Goal: Information Seeking & Learning: Learn about a topic

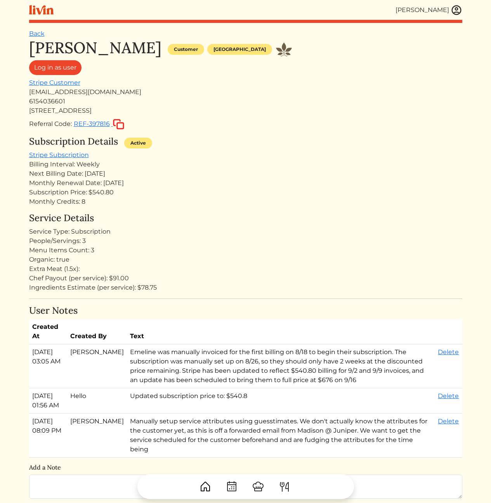
click at [460, 14] on img at bounding box center [457, 10] width 12 height 12
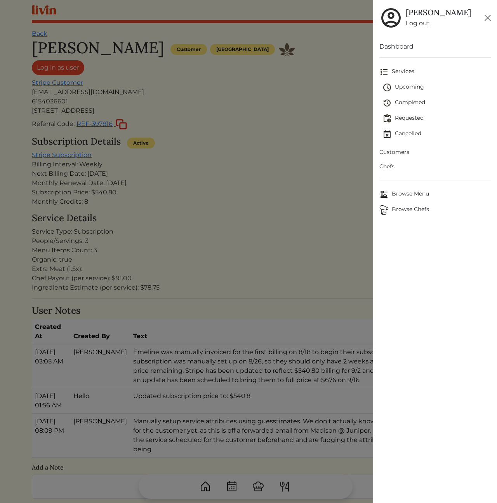
click at [404, 152] on span "Customers" at bounding box center [434, 152] width 111 height 8
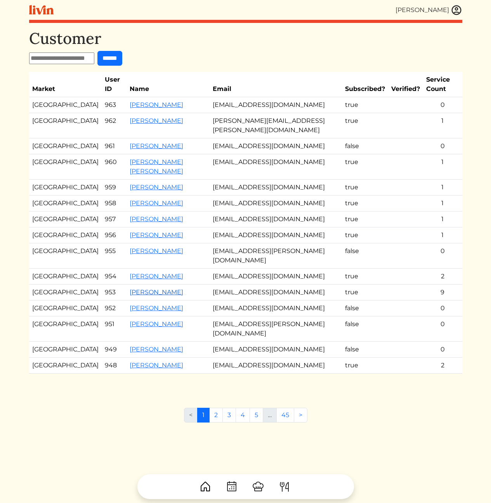
click at [131, 296] on link "[PERSON_NAME]" at bounding box center [157, 291] width 54 height 7
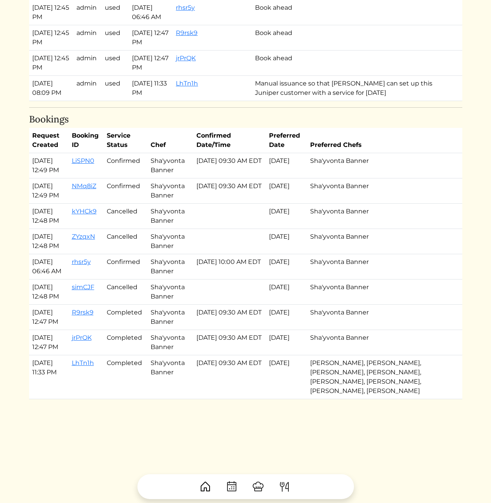
scroll to position [853, 0]
click at [129, 364] on td "Completed" at bounding box center [126, 377] width 44 height 44
click at [124, 305] on td "Completed" at bounding box center [126, 317] width 44 height 25
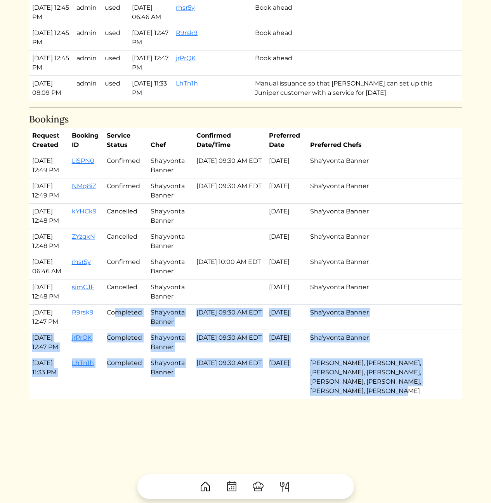
drag, startPoint x: 120, startPoint y: 286, endPoint x: 412, endPoint y: 392, distance: 310.6
click at [400, 385] on tbody "[DATE] 12:49 PM LiSPN0 Confirmed Sha'yvonta Banner [DATE] 09:30 AM EDT Sep 18, …" at bounding box center [245, 276] width 433 height 246
drag, startPoint x: 419, startPoint y: 400, endPoint x: 30, endPoint y: 294, distance: 403.3
click at [30, 305] on td "[DATE] 12:47 PM" at bounding box center [49, 317] width 40 height 25
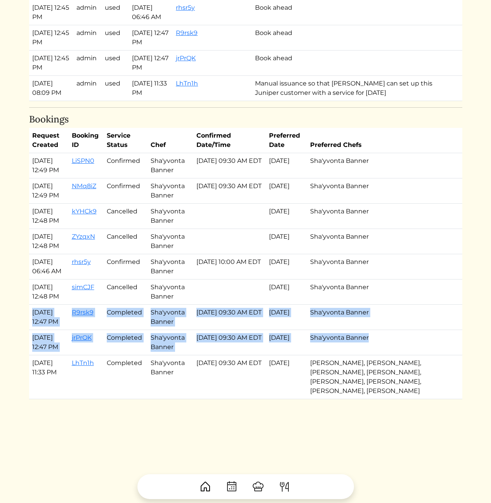
drag, startPoint x: 39, startPoint y: 293, endPoint x: 359, endPoint y: 345, distance: 324.2
click at [355, 343] on tbody "[DATE] 12:49 PM LiSPN0 Confirmed Sha'yvonta Banner [DATE] 09:30 AM EDT Sep 18, …" at bounding box center [245, 276] width 433 height 246
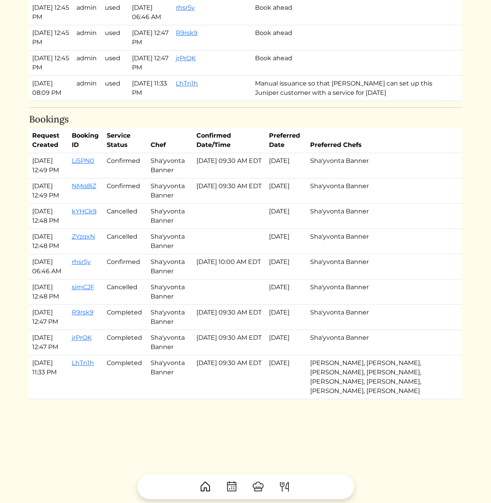
click at [129, 254] on td "Confirmed" at bounding box center [126, 266] width 44 height 25
click at [208, 254] on td "[DATE] 10:00 AM EDT" at bounding box center [229, 266] width 73 height 25
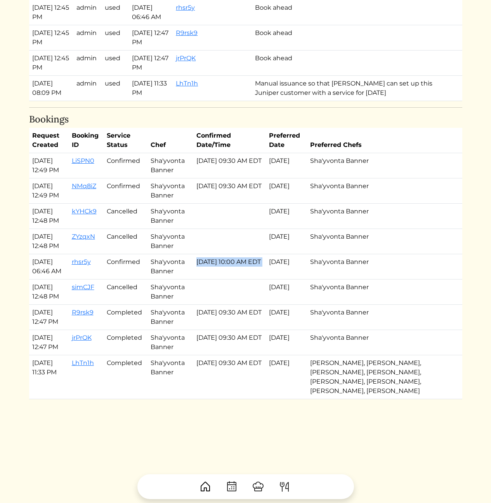
click at [208, 254] on td "[DATE] 10:00 AM EDT" at bounding box center [229, 266] width 73 height 25
click at [230, 279] on td at bounding box center [229, 291] width 73 height 25
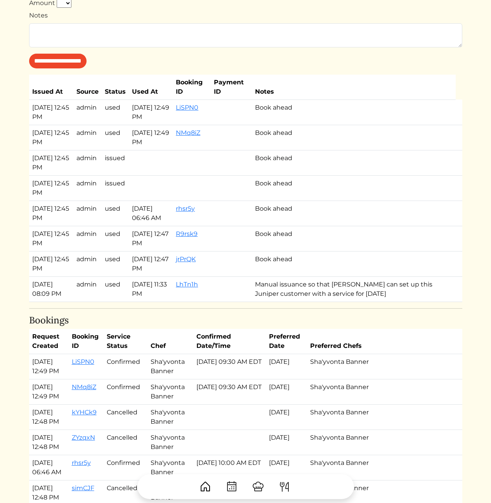
click at [256, 324] on h4 "Bookings" at bounding box center [245, 320] width 433 height 11
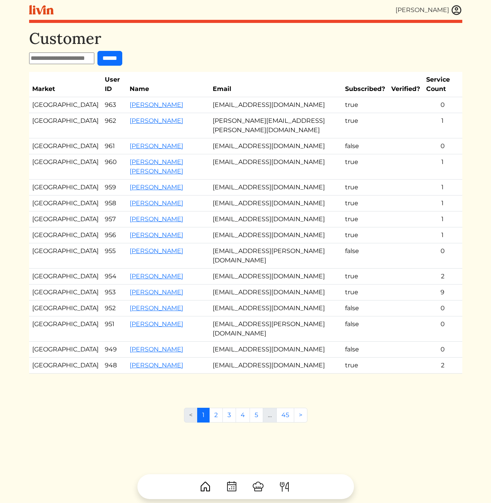
click at [425, 168] on td "1" at bounding box center [442, 166] width 39 height 25
click at [219, 422] on link "2" at bounding box center [216, 414] width 14 height 15
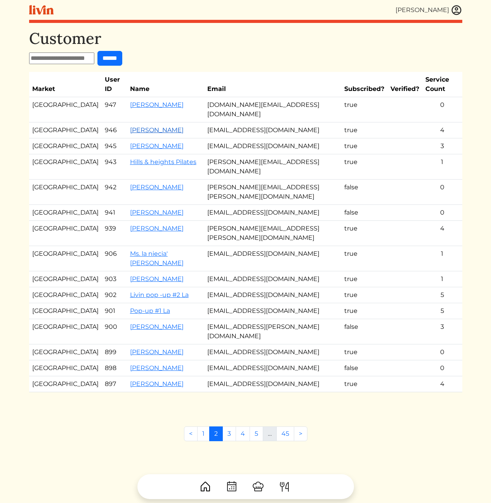
click at [143, 126] on link "[PERSON_NAME]" at bounding box center [157, 129] width 54 height 7
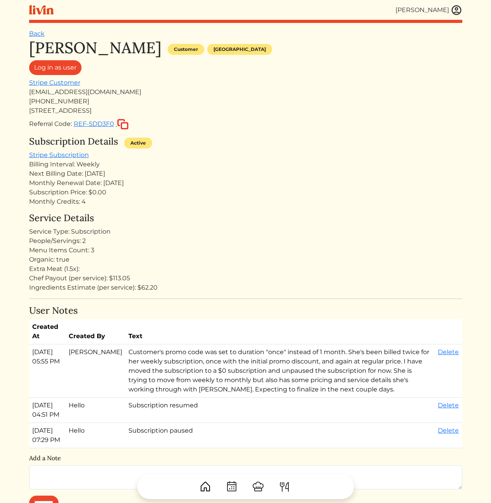
click at [198, 235] on div "Service Type: Subscription" at bounding box center [245, 231] width 433 height 9
drag, startPoint x: 200, startPoint y: 207, endPoint x: 245, endPoint y: 296, distance: 99.7
click at [236, 287] on div "Kameale Terry Customer Los angeles Log in as user Stripe Customer kamealeterry@…" at bounding box center [245, 454] width 433 height 833
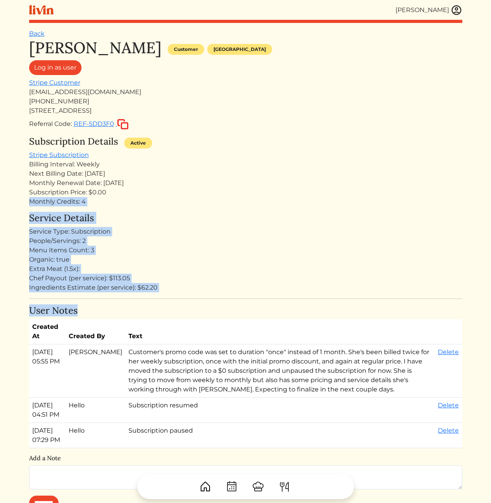
drag, startPoint x: 266, startPoint y: 310, endPoint x: 212, endPoint y: 186, distance: 135.5
click at [212, 186] on div "Kameale Terry Customer Los angeles Log in as user Stripe Customer kamealeterry@…" at bounding box center [245, 454] width 433 height 833
click at [212, 186] on div "Monthly Renewal Date: Sep 18, 2025" at bounding box center [245, 182] width 433 height 9
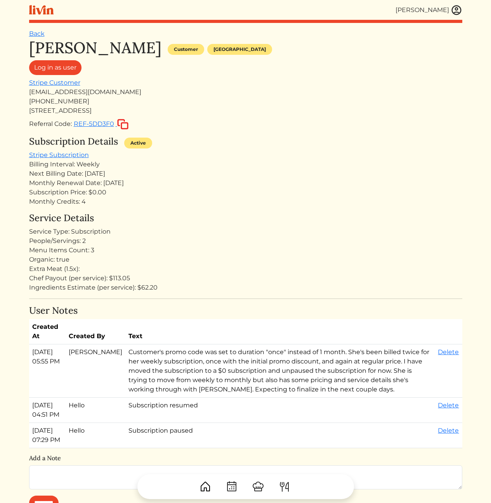
click at [233, 98] on div "(267) 616-7202" at bounding box center [245, 101] width 433 height 9
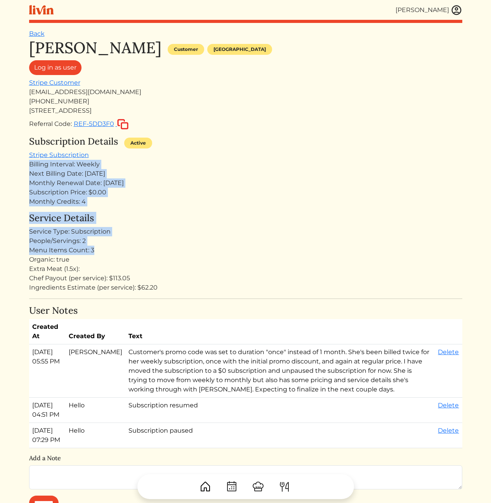
drag, startPoint x: 242, startPoint y: 249, endPoint x: 258, endPoint y: 276, distance: 31.5
click at [251, 262] on div "Kameale Terry Customer Los angeles Log in as user Stripe Customer kamealeterry@…" at bounding box center [245, 454] width 433 height 833
drag, startPoint x: 252, startPoint y: 289, endPoint x: 205, endPoint y: 186, distance: 113.1
click at [205, 186] on div "Kameale Terry Customer Los angeles Log in as user Stripe Customer kamealeterry@…" at bounding box center [245, 454] width 433 height 833
click at [205, 186] on div "Monthly Renewal Date: Sep 18, 2025" at bounding box center [245, 182] width 433 height 9
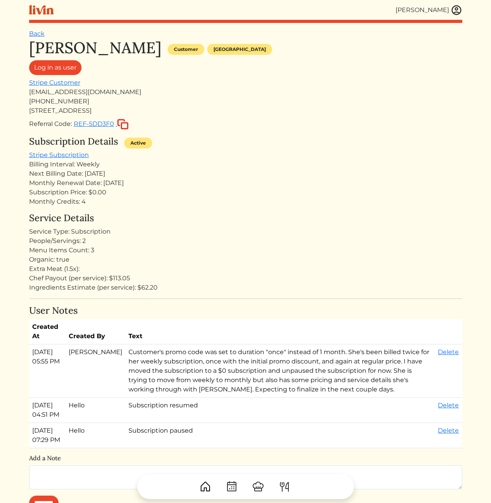
click at [264, 98] on div "(267) 616-7202" at bounding box center [245, 101] width 433 height 9
drag, startPoint x: 258, startPoint y: 204, endPoint x: 236, endPoint y: 198, distance: 22.1
click at [257, 204] on div "Monthly Credits: 4" at bounding box center [245, 201] width 433 height 9
click at [329, 136] on div "Kameale Terry Customer Los angeles Log in as user Stripe Customer kamealeterry@…" at bounding box center [245, 454] width 433 height 833
